Goal: Task Accomplishment & Management: Manage account settings

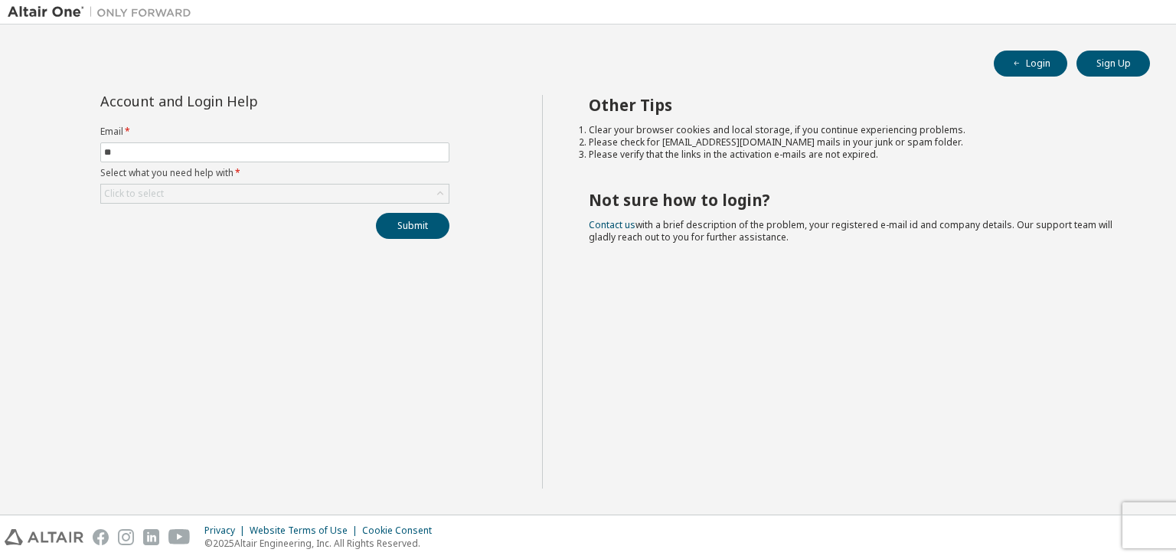
type input "*"
type input "**********"
click at [256, 194] on div "Click to select" at bounding box center [275, 193] width 348 height 18
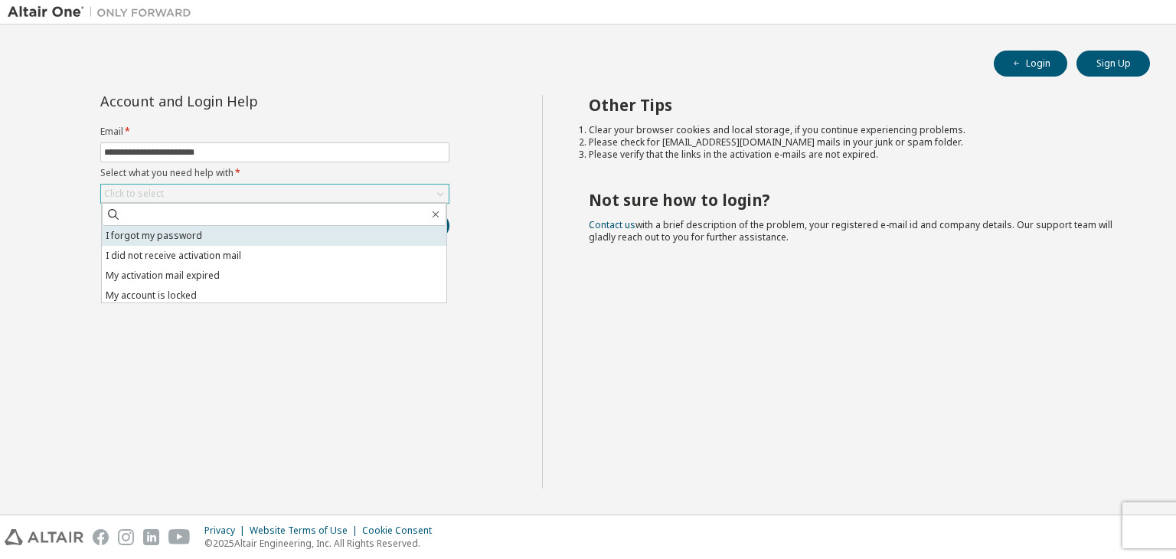
click at [215, 231] on li "I forgot my password" at bounding box center [274, 236] width 344 height 20
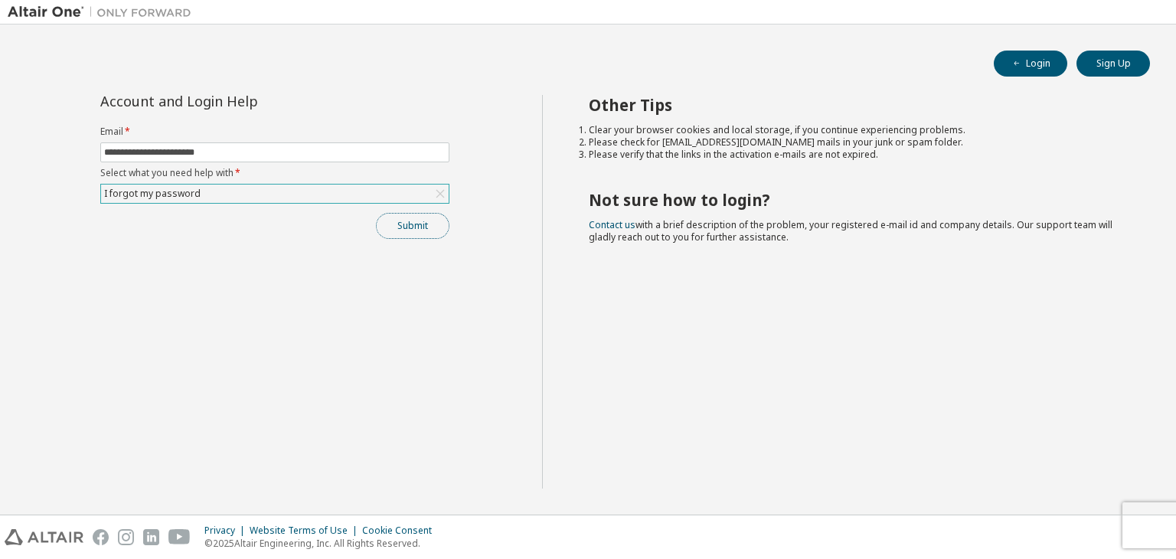
click at [399, 220] on button "Submit" at bounding box center [412, 226] width 73 height 26
click at [1140, 528] on icon "button" at bounding box center [1143, 527] width 9 height 9
click at [1133, 514] on footer "Privacy Website Terms of Use Cookie Consent © 2025 Altair Engineering, Inc. All…" at bounding box center [588, 536] width 1176 height 44
click at [754, 312] on div "Other Tips Clear your browser cookies and local storage, if you continue experi…" at bounding box center [855, 291] width 627 height 393
click at [1020, 70] on button "Login" at bounding box center [1030, 64] width 73 height 26
